Goal: Navigation & Orientation: Find specific page/section

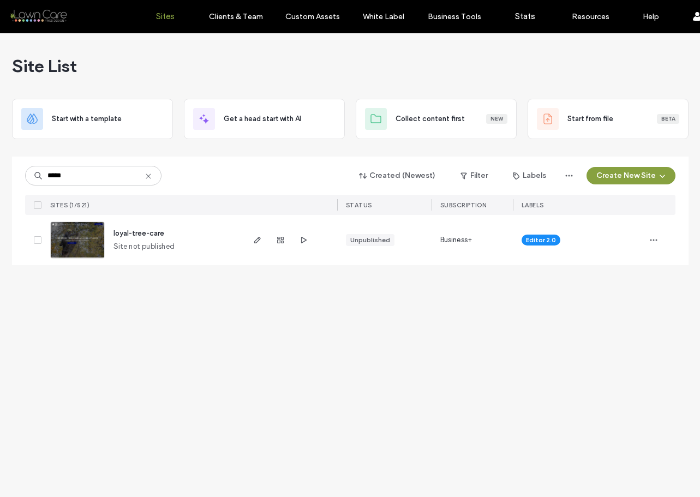
type input "*****"
click at [99, 237] on img at bounding box center [77, 259] width 53 height 74
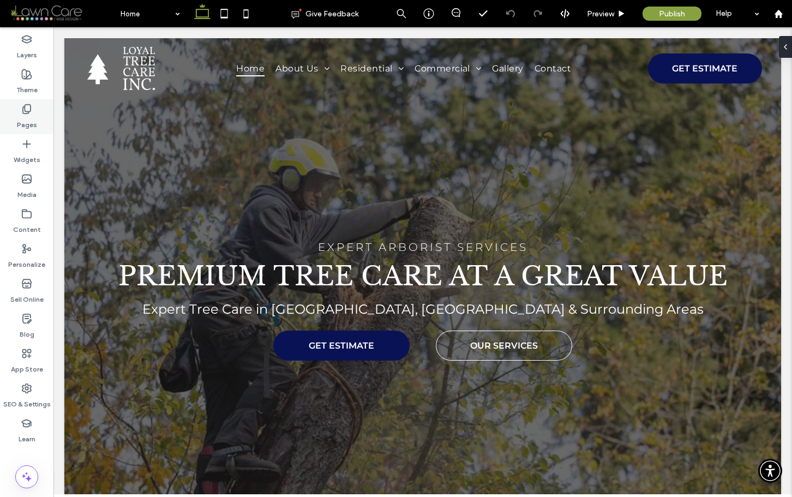
click at [34, 123] on label "Pages" at bounding box center [27, 122] width 20 height 15
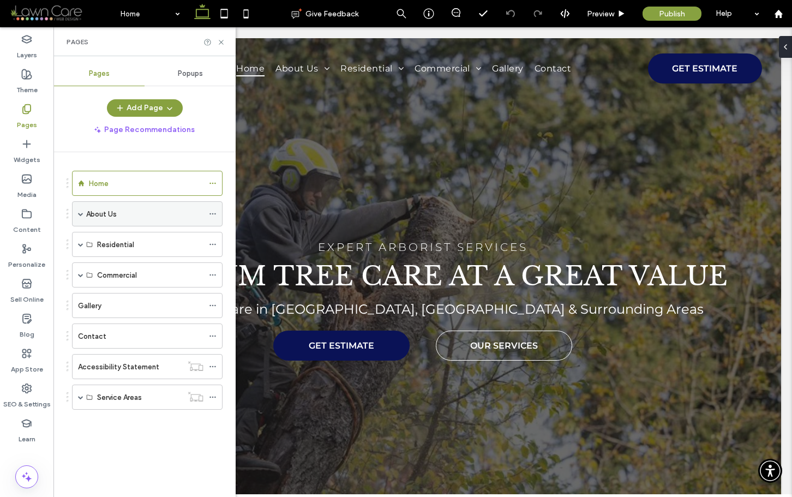
click at [81, 215] on span at bounding box center [80, 213] width 5 height 5
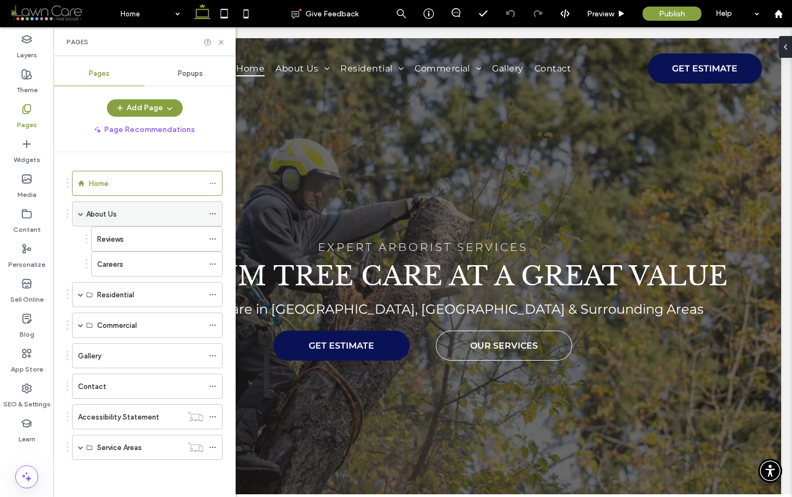
click at [81, 215] on span at bounding box center [80, 213] width 5 height 5
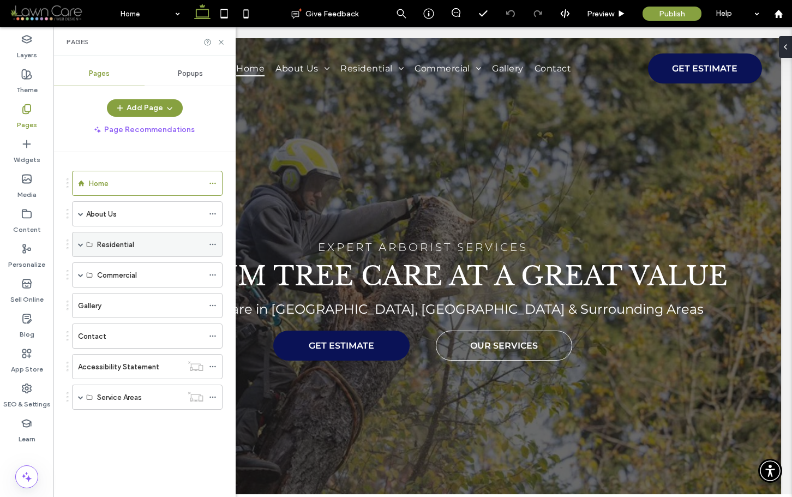
click at [80, 246] on span at bounding box center [80, 244] width 5 height 5
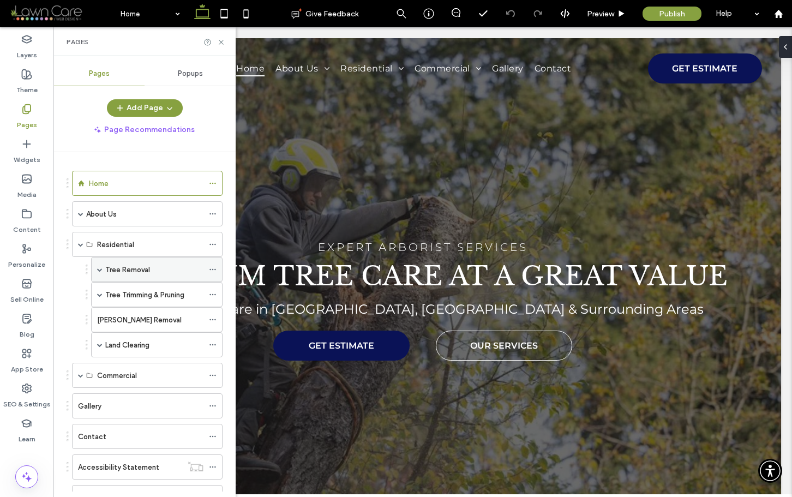
click at [124, 267] on label "Tree Removal" at bounding box center [127, 269] width 45 height 19
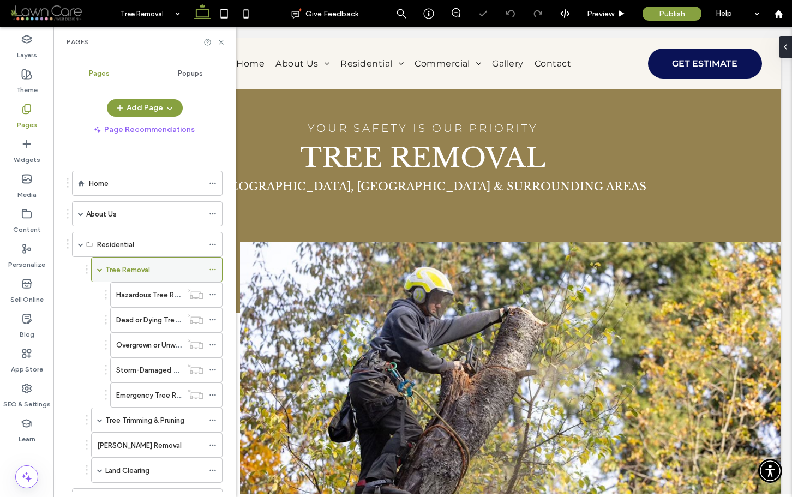
scroll to position [12, 0]
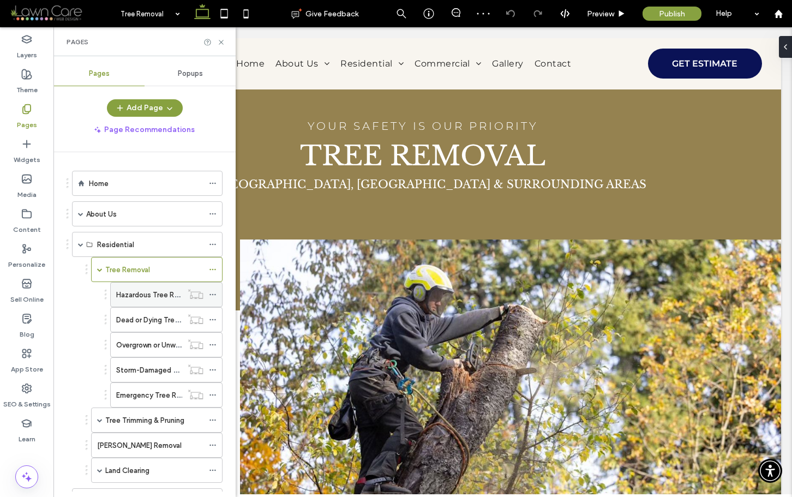
click at [152, 292] on label "Hazardous Tree Removal" at bounding box center [156, 294] width 81 height 19
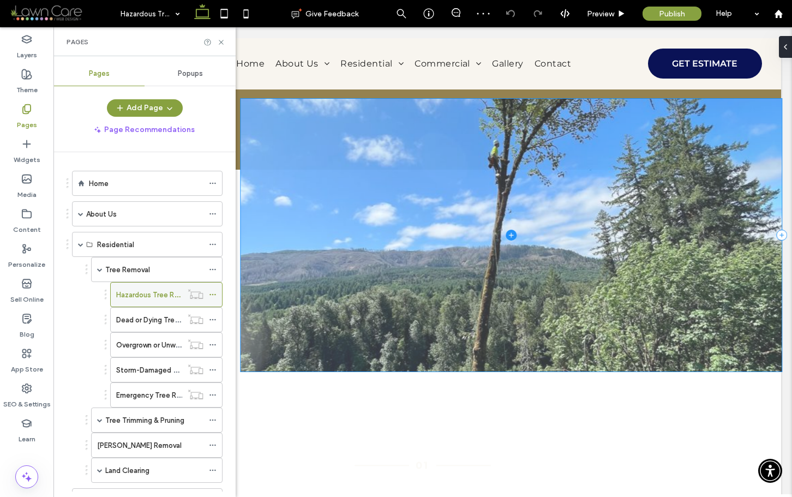
scroll to position [154, 0]
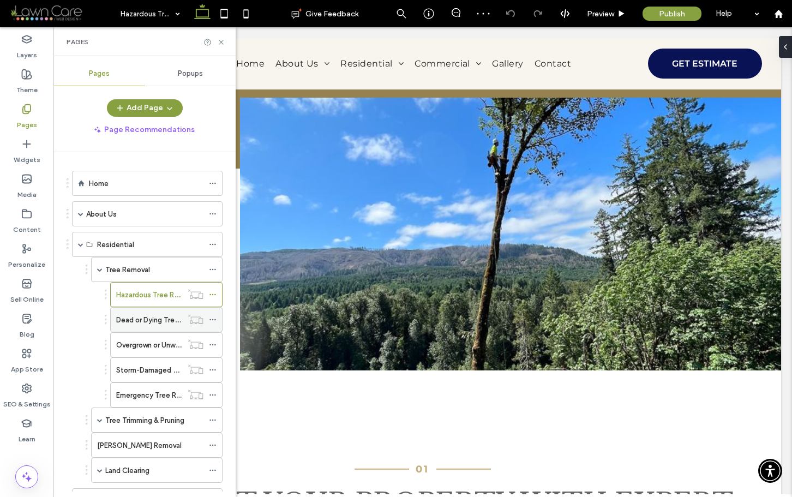
click at [134, 320] on label "Dead or Dying Tree Removal" at bounding box center [162, 319] width 92 height 19
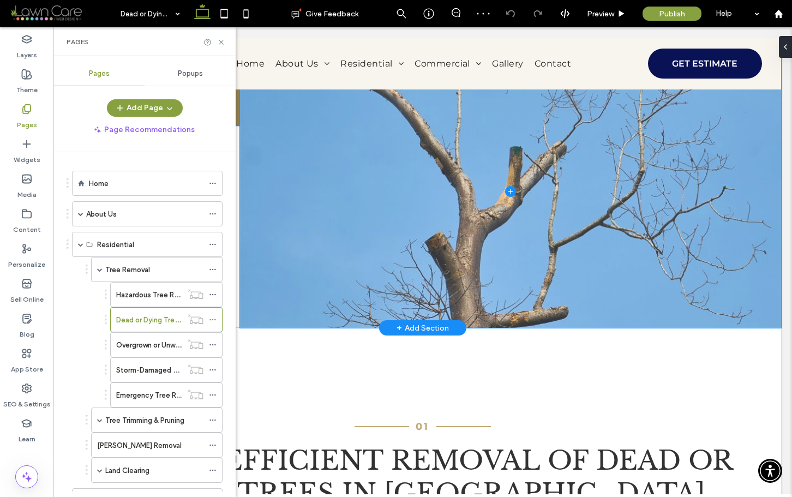
scroll to position [205, 0]
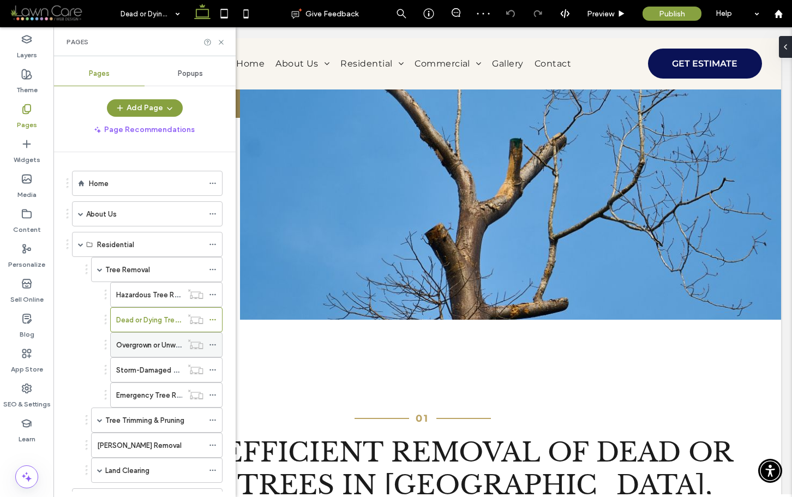
click at [134, 350] on label "Overgrown or Unwanted Tree Removal" at bounding box center [178, 345] width 125 height 19
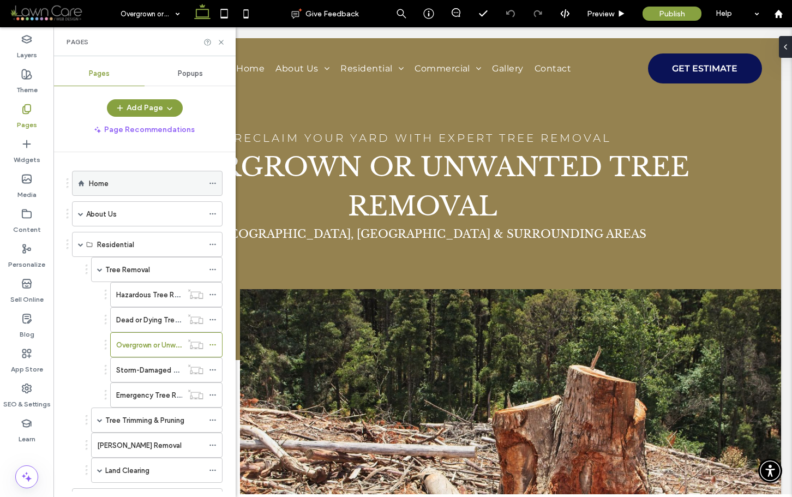
click at [133, 187] on div "Home" at bounding box center [146, 183] width 115 height 11
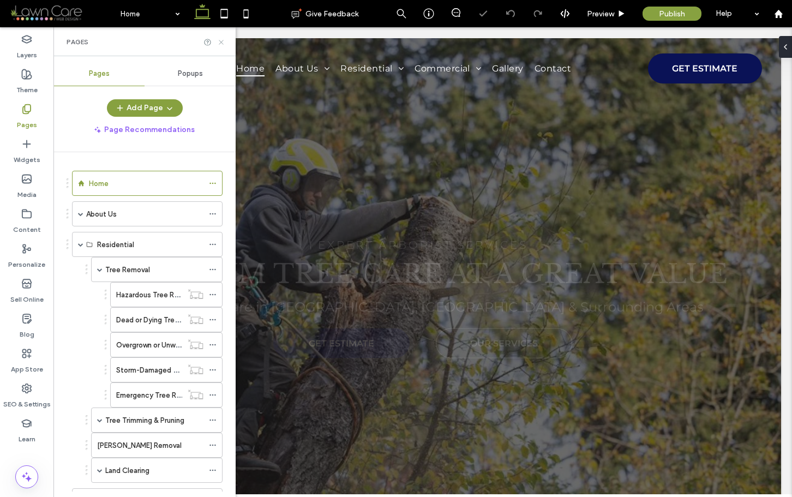
click at [223, 44] on icon at bounding box center [221, 42] width 8 height 8
